Goal: Transaction & Acquisition: Purchase product/service

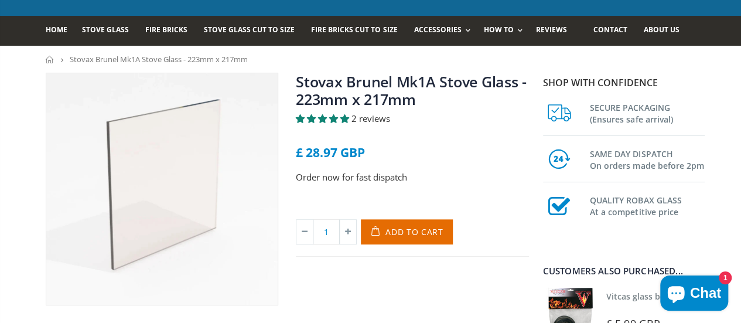
scroll to position [59, 0]
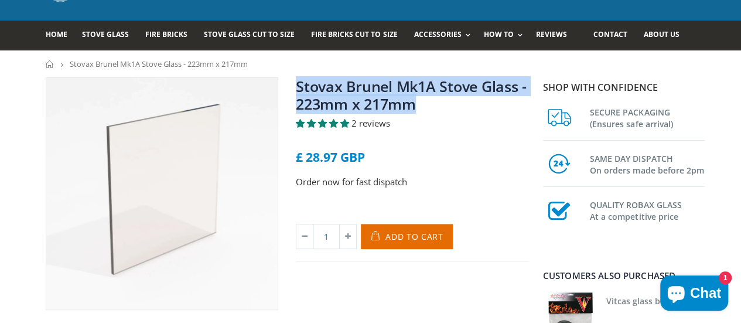
drag, startPoint x: 429, startPoint y: 107, endPoint x: 293, endPoint y: 91, distance: 136.9
click at [296, 91] on h1 "Stovax Brunel Mk1A Stove Glass - 223mm x 217mm" at bounding box center [412, 97] width 233 height 40
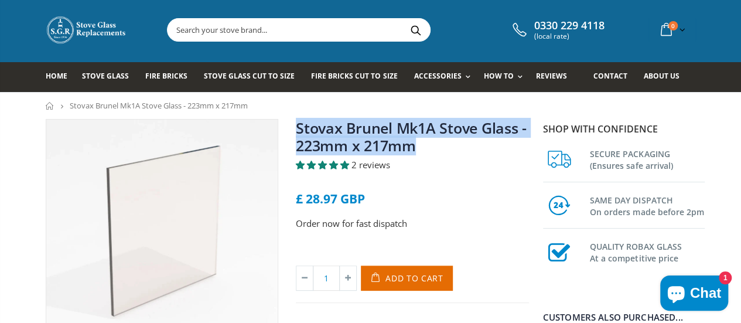
scroll to position [0, 0]
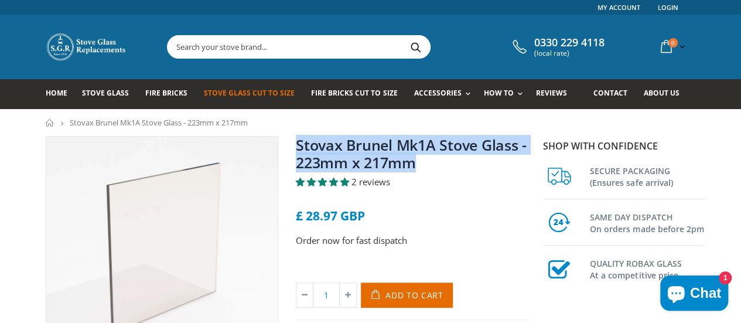
click at [209, 87] on link "Stove Glass Cut To Size" at bounding box center [254, 94] width 100 height 30
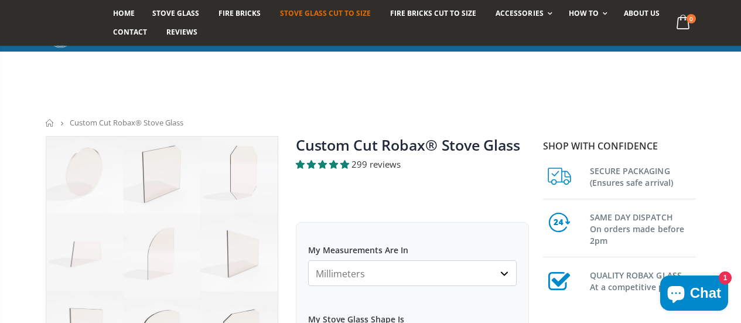
scroll to position [117, 0]
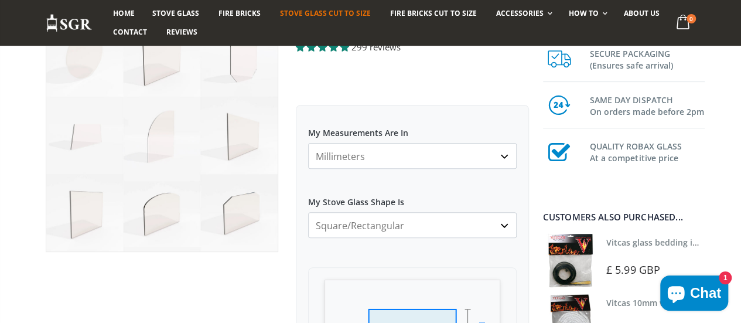
click at [409, 151] on select "Millimeters Centimeters Inches" at bounding box center [412, 156] width 209 height 26
click at [397, 154] on select "Millimeters Centimeters Inches" at bounding box center [412, 156] width 209 height 26
click at [363, 220] on select "Square/Rectangular Arched Half Arch Both Top Corners Cut Single Corner Cut All …" at bounding box center [412, 225] width 209 height 26
select select "all-corners-cut"
click at [308, 212] on select "Square/Rectangular Arched Half Arch Both Top Corners Cut Single Corner Cut All …" at bounding box center [412, 225] width 209 height 26
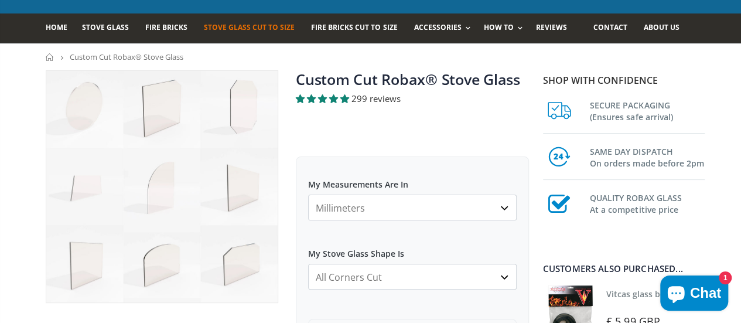
scroll to position [0, 0]
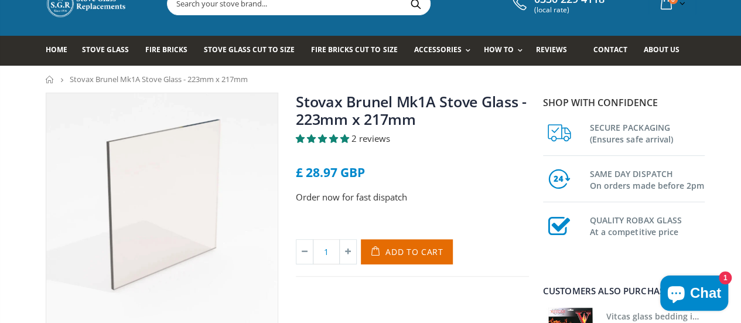
scroll to position [59, 0]
